Goal: Task Accomplishment & Management: Use online tool/utility

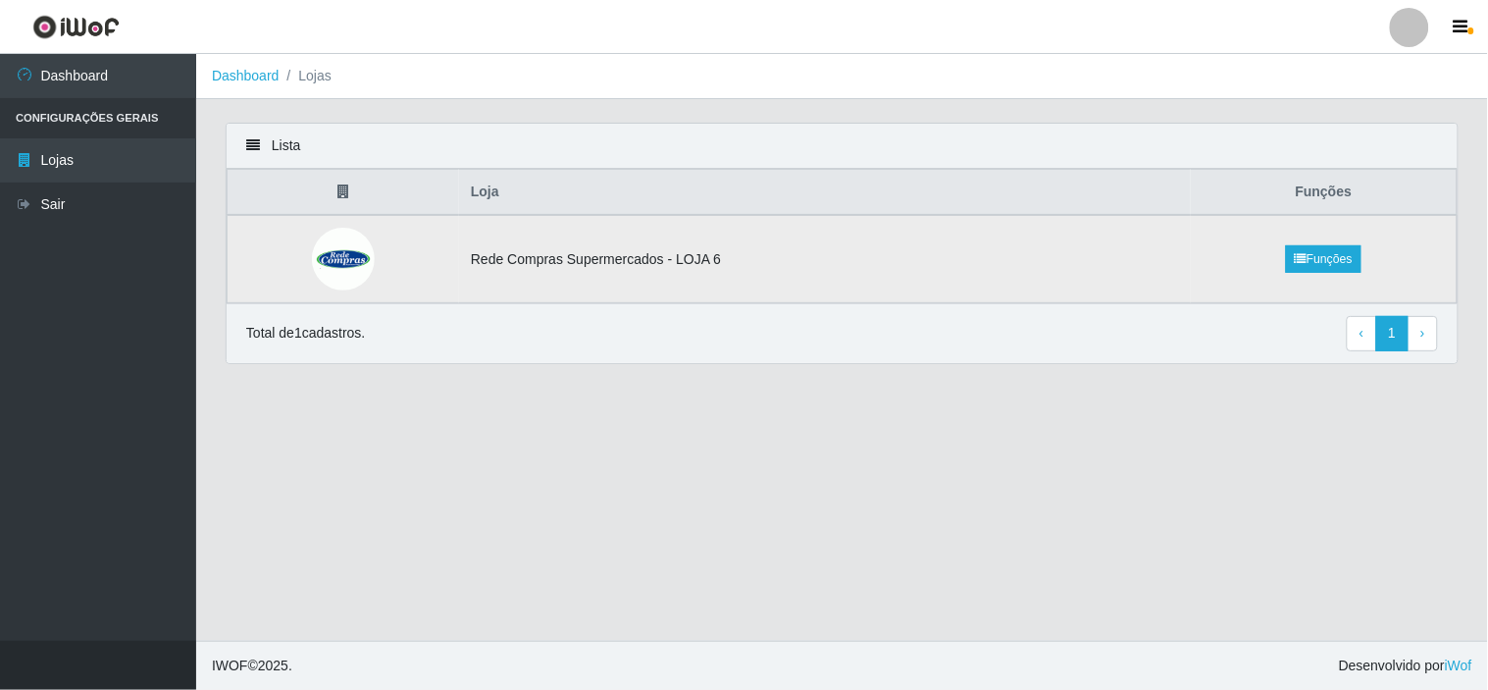
click at [321, 262] on img at bounding box center [343, 259] width 63 height 63
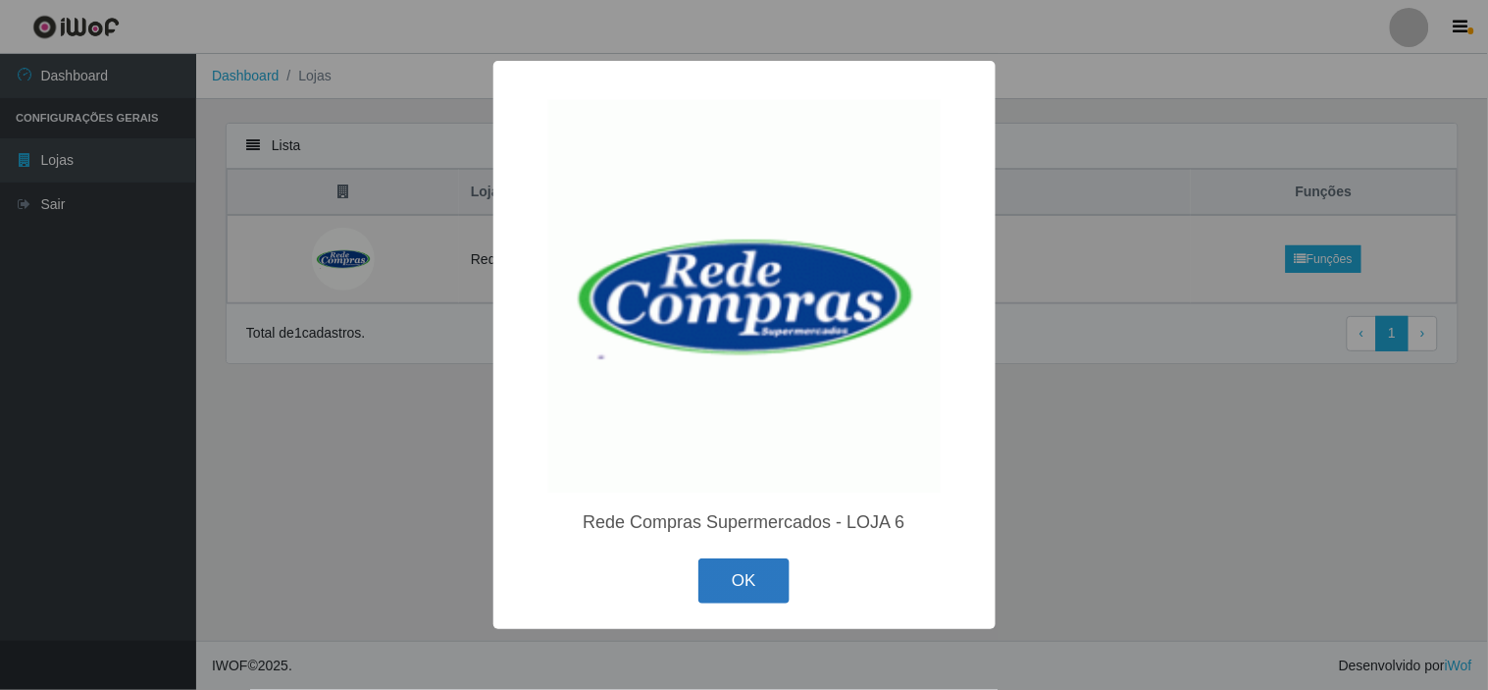
click at [755, 594] on button "OK" at bounding box center [743, 581] width 91 height 46
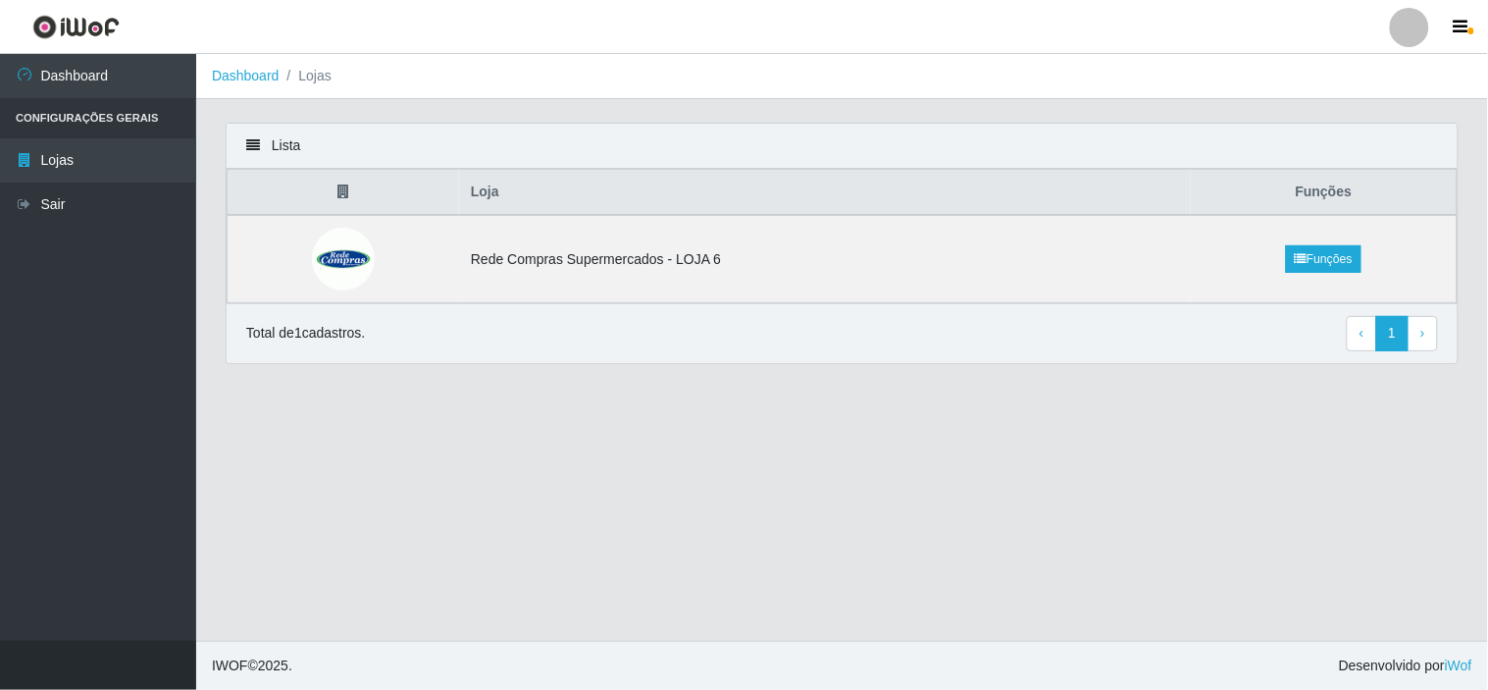
click at [249, 141] on icon at bounding box center [253, 145] width 14 height 14
click at [366, 257] on img at bounding box center [343, 259] width 63 height 63
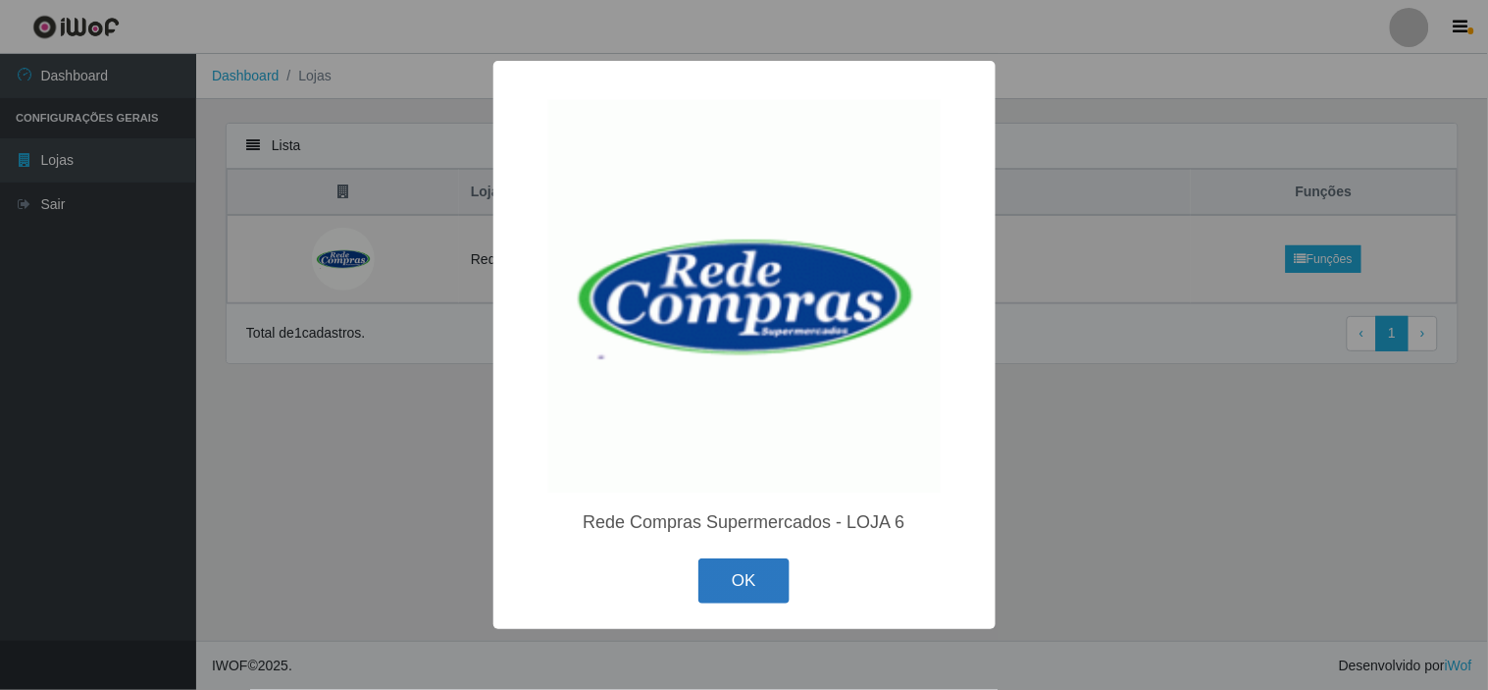
click at [758, 585] on button "OK" at bounding box center [743, 581] width 91 height 46
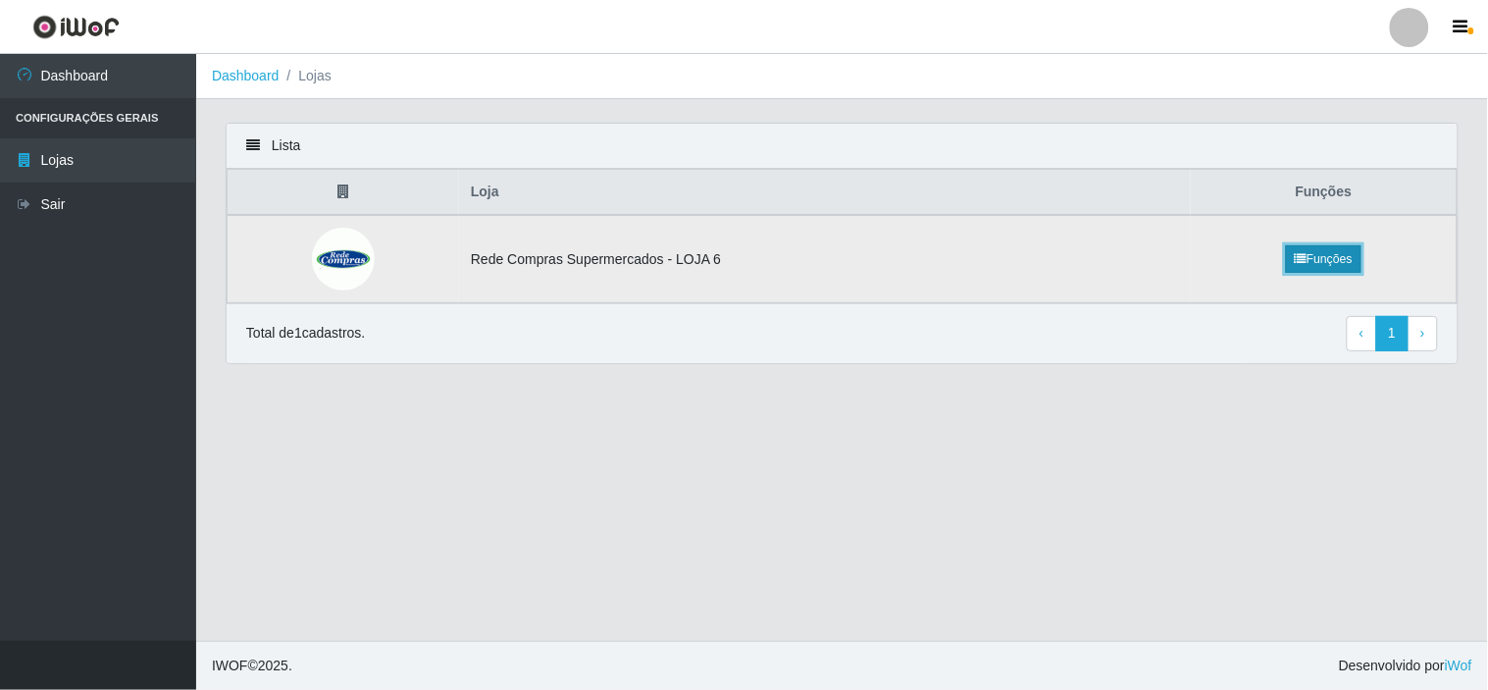
click at [1314, 255] on link "Funções" at bounding box center [1324, 258] width 76 height 27
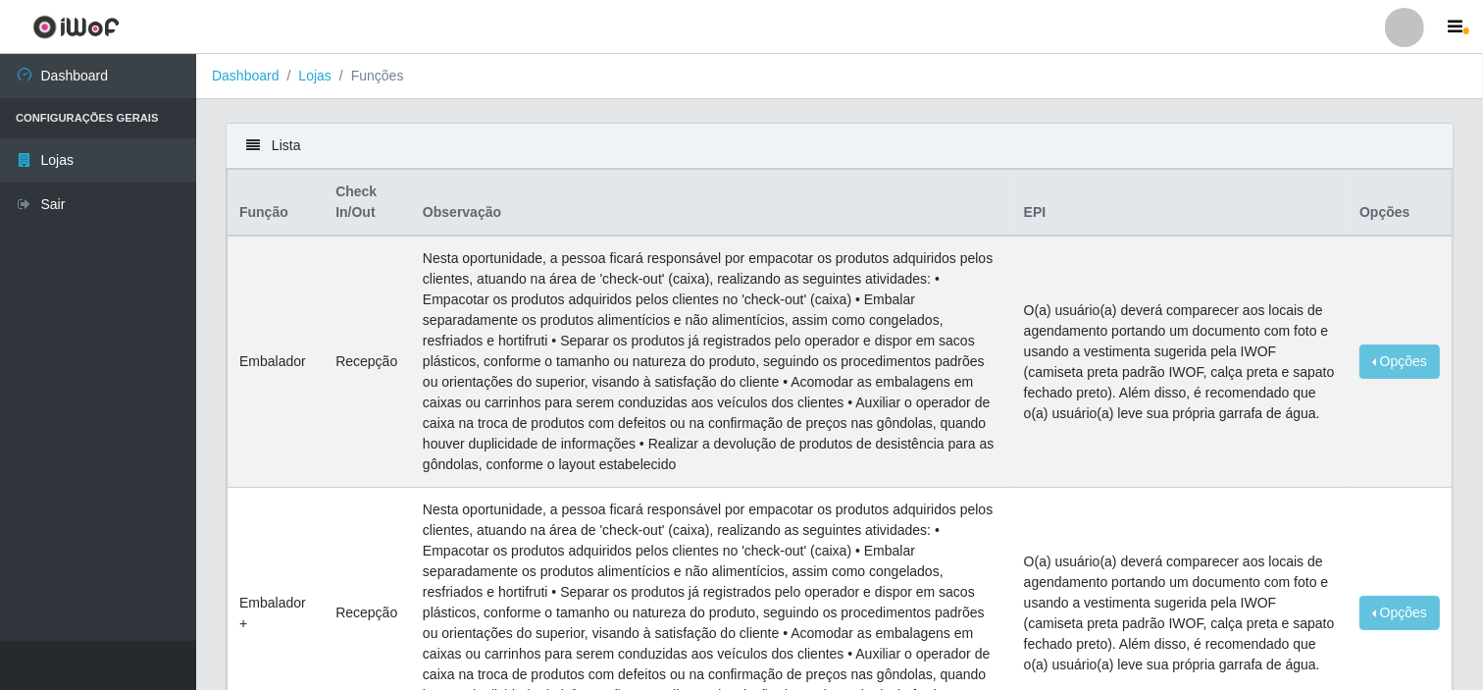
click at [1378, 209] on th "Opções" at bounding box center [1400, 203] width 104 height 67
click at [285, 141] on div "Lista" at bounding box center [840, 146] width 1226 height 45
click at [315, 71] on link "Lojas" at bounding box center [314, 76] width 32 height 16
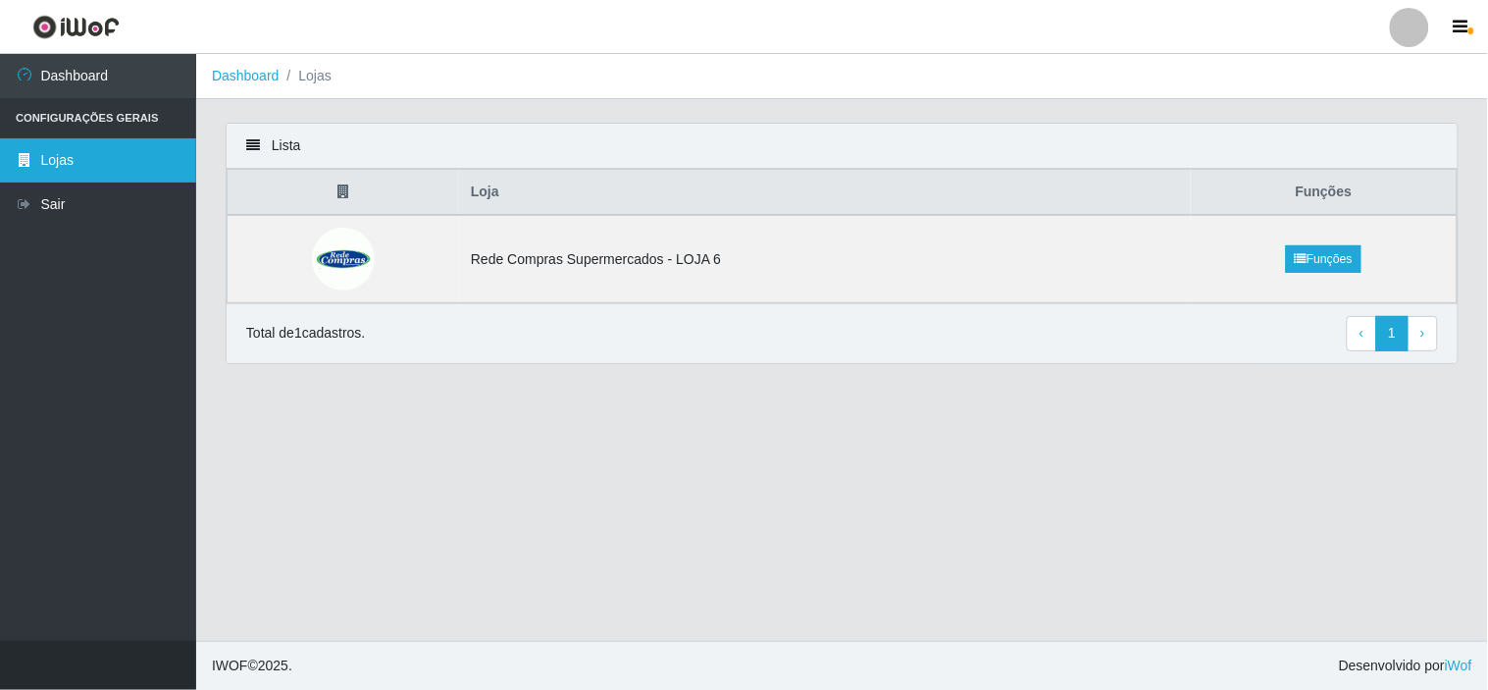
click at [84, 154] on link "Lojas" at bounding box center [98, 160] width 196 height 44
click at [100, 120] on li "Configurações Gerais" at bounding box center [98, 118] width 196 height 40
click at [250, 76] on link "Dashboard" at bounding box center [246, 76] width 68 height 16
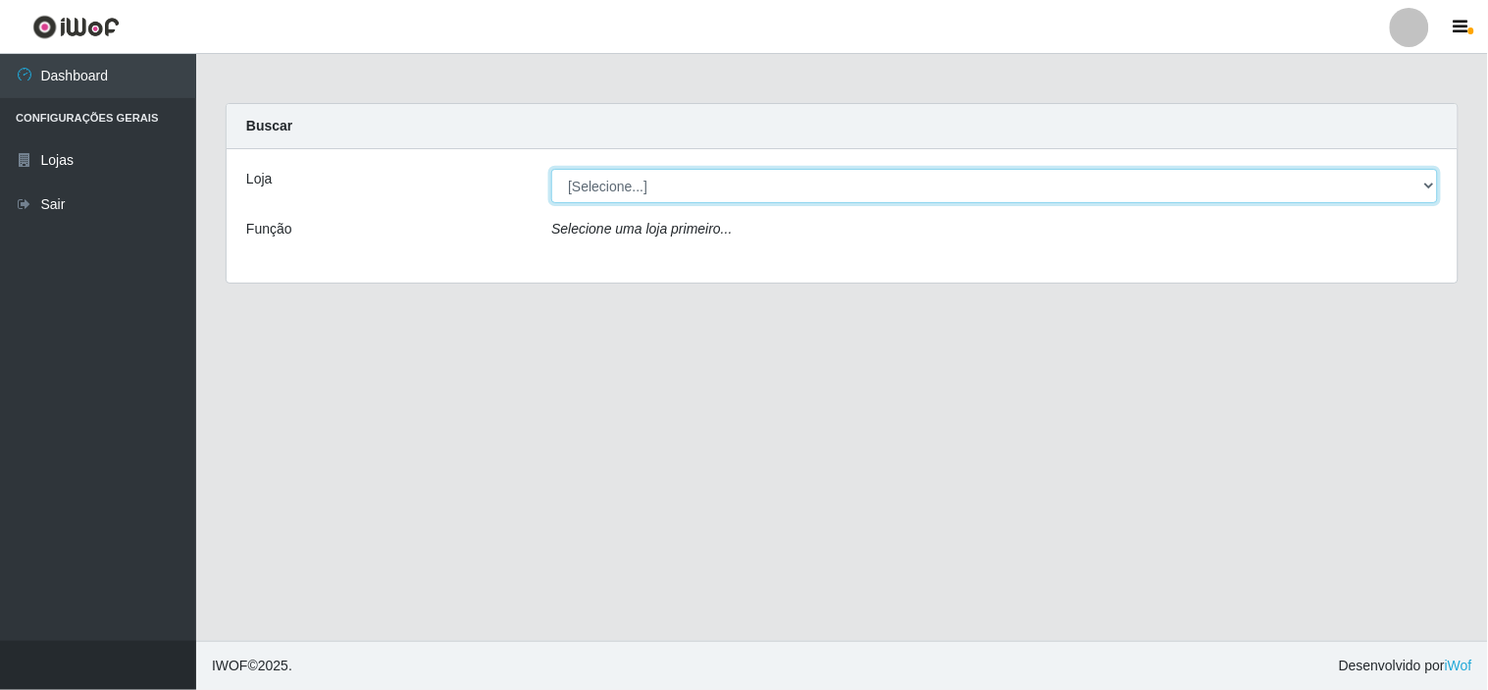
click at [720, 188] on select "[Selecione...] Rede Compras Supermercados - LOJA 6" at bounding box center [994, 186] width 887 height 34
select select "398"
click at [551, 169] on select "[Selecione...] Rede Compras Supermercados - LOJA 6" at bounding box center [994, 186] width 887 height 34
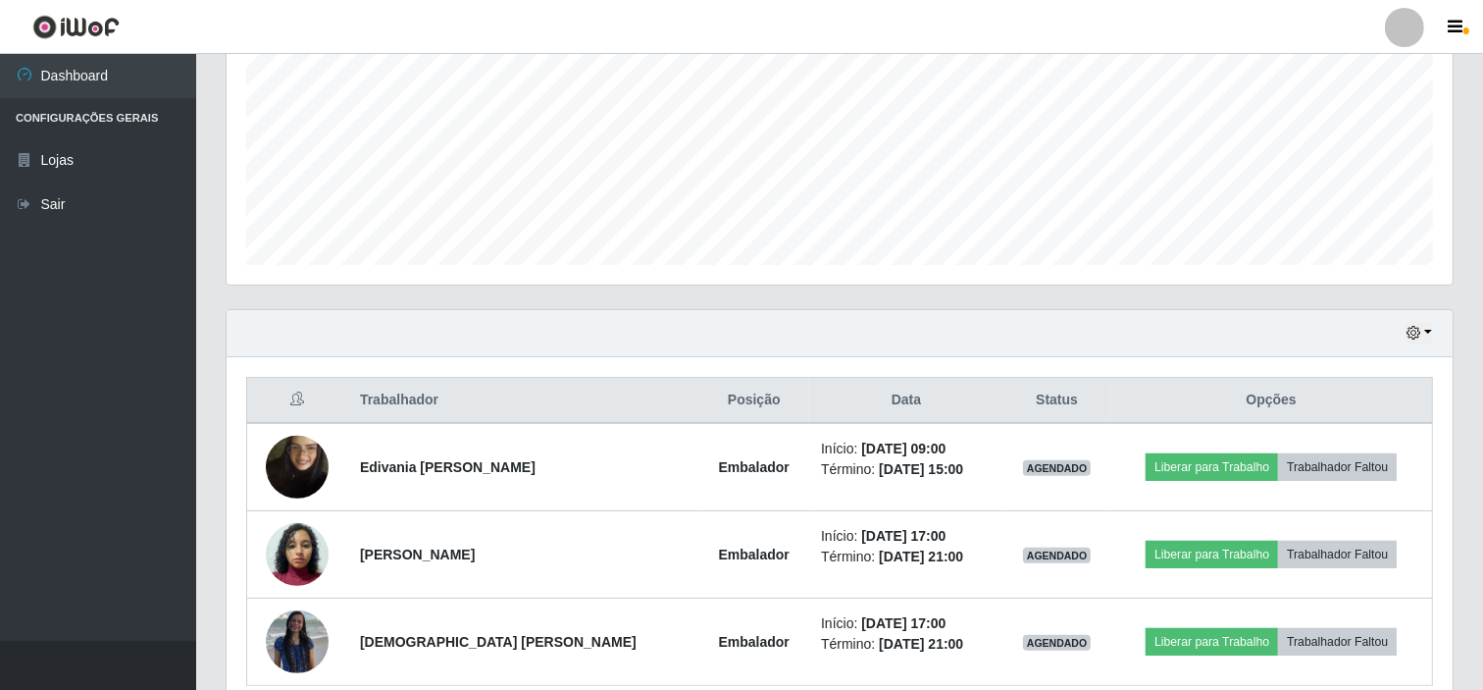
scroll to position [526, 0]
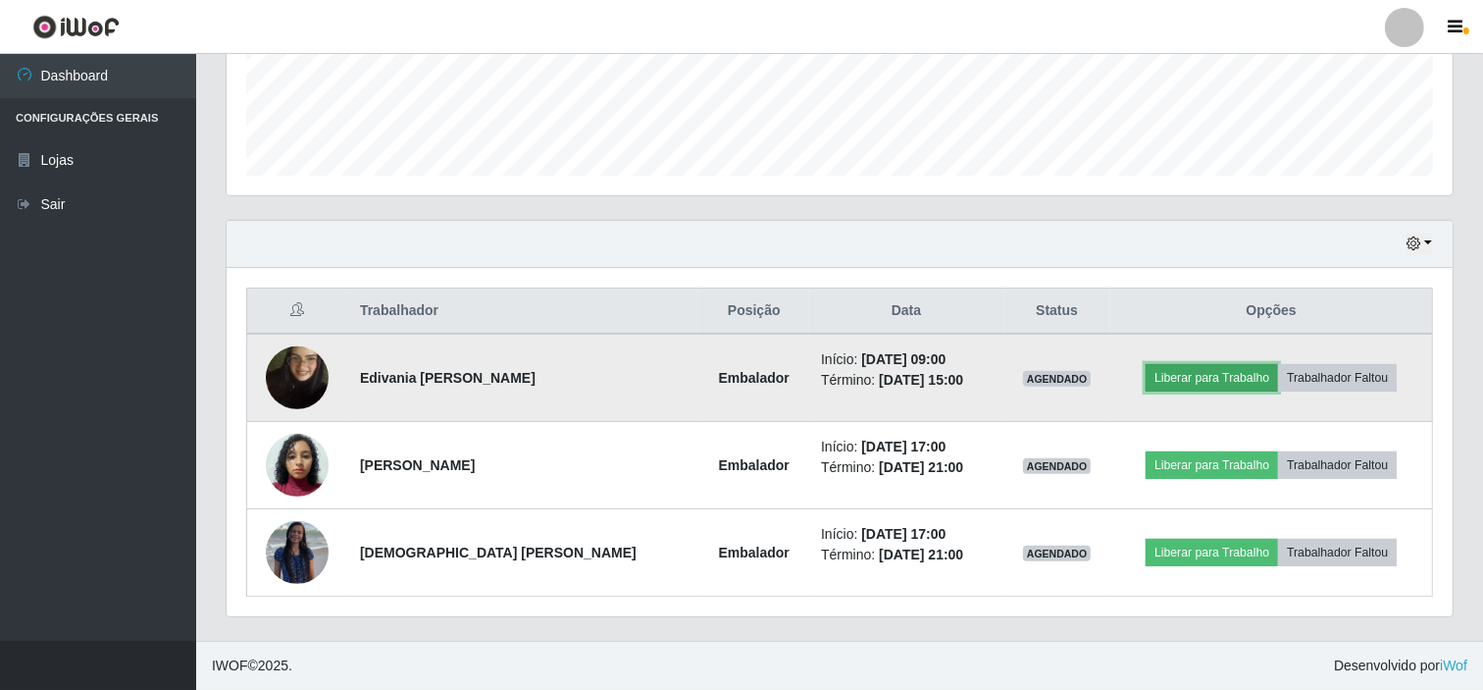
click at [1183, 383] on button "Liberar para Trabalho" at bounding box center [1212, 377] width 132 height 27
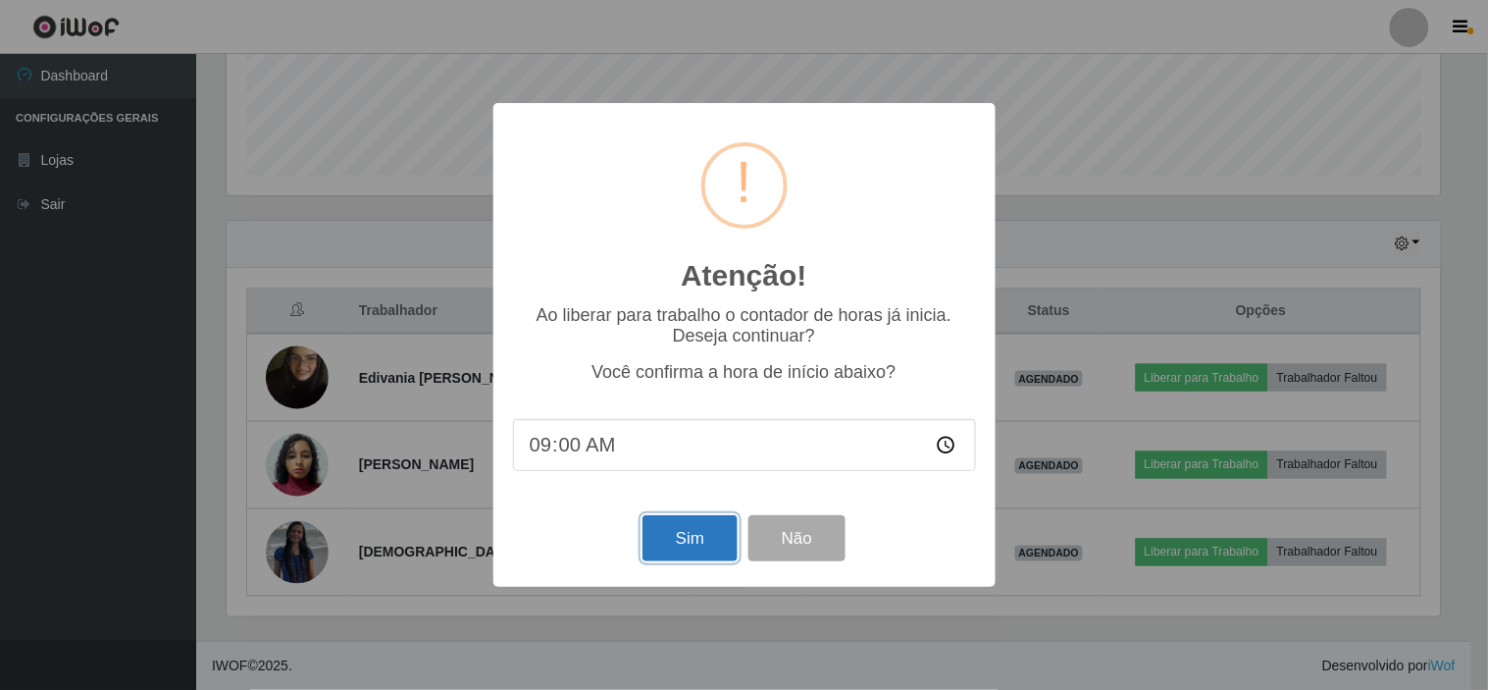
click at [693, 545] on button "Sim" at bounding box center [689, 538] width 95 height 46
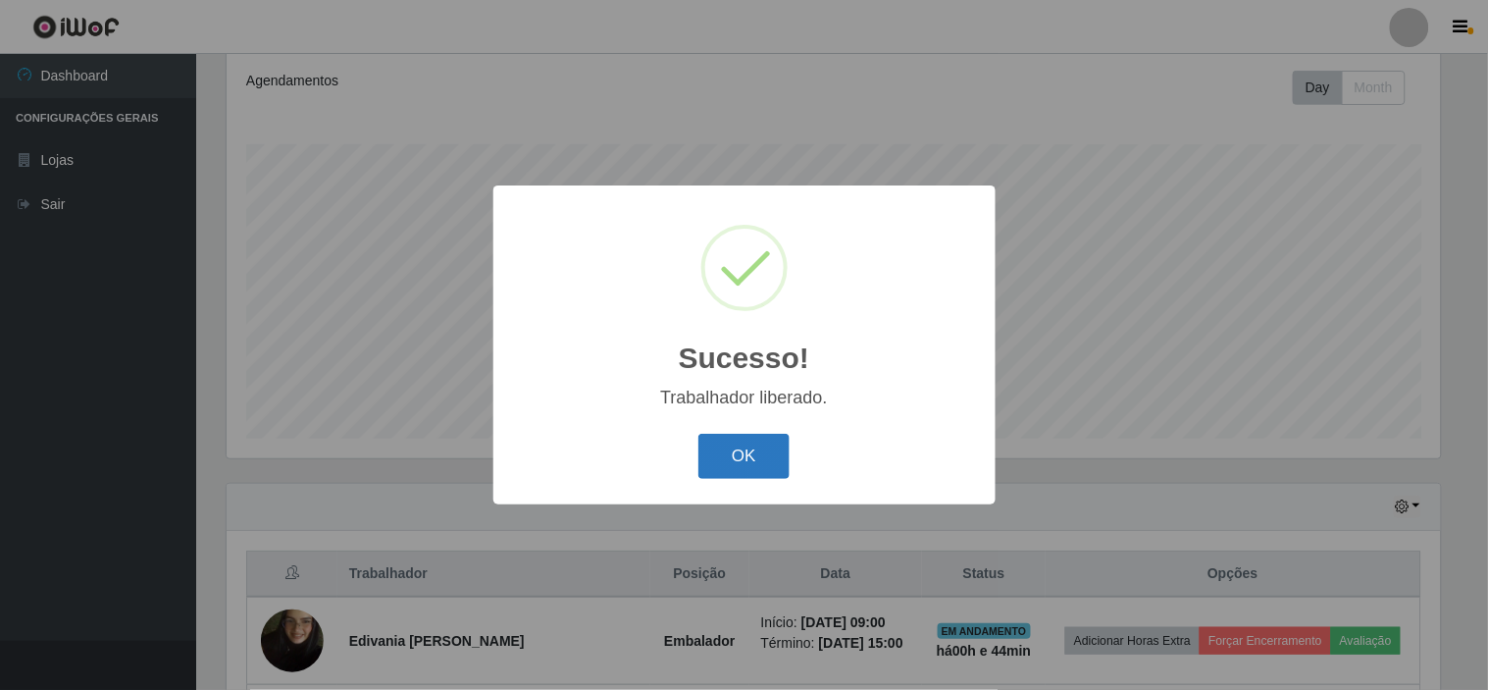
click at [753, 453] on button "OK" at bounding box center [743, 457] width 91 height 46
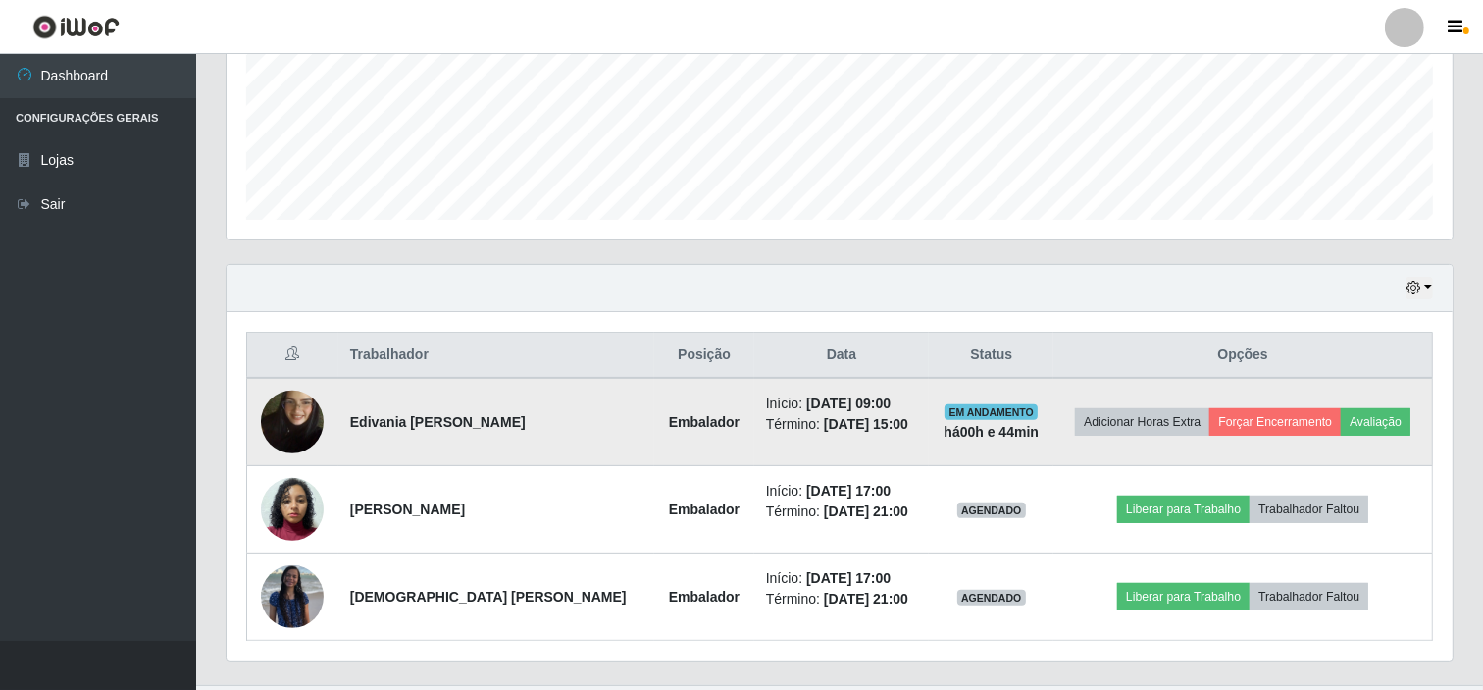
scroll to position [526, 0]
